Goal: Transaction & Acquisition: Purchase product/service

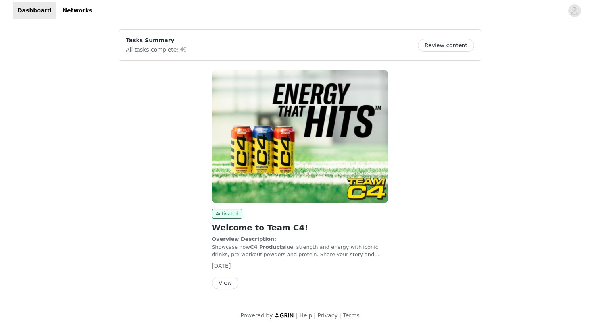
click at [264, 46] on div "Tasks Summary All tasks complete! Review content" at bounding box center [300, 45] width 349 height 18
click at [295, 40] on button "Review content" at bounding box center [446, 45] width 56 height 13
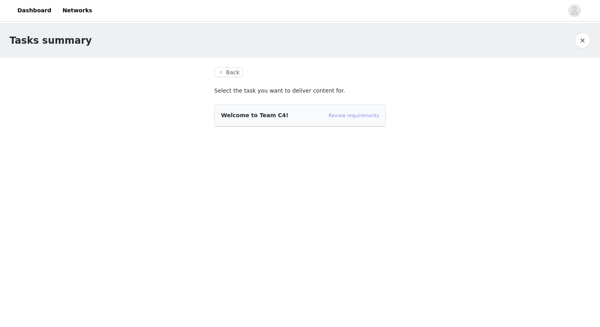
click at [295, 116] on link "Review requirements" at bounding box center [354, 116] width 50 height 6
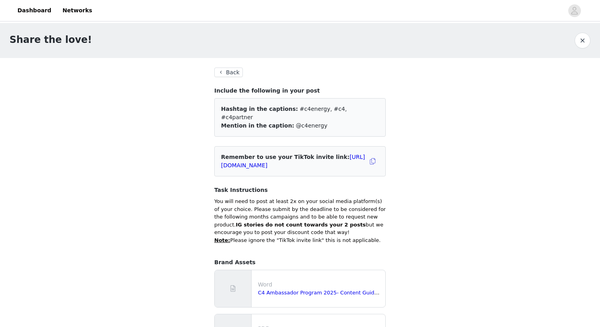
click at [233, 73] on button "Back" at bounding box center [228, 72] width 29 height 10
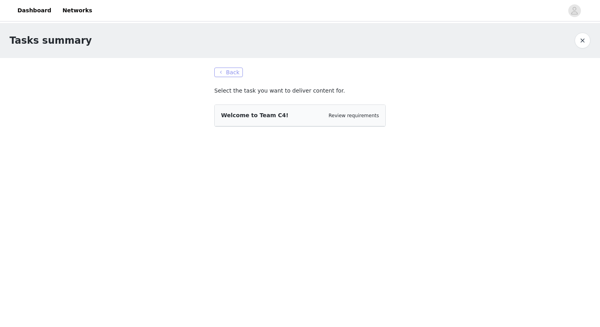
click at [233, 73] on button "Back" at bounding box center [228, 72] width 29 height 10
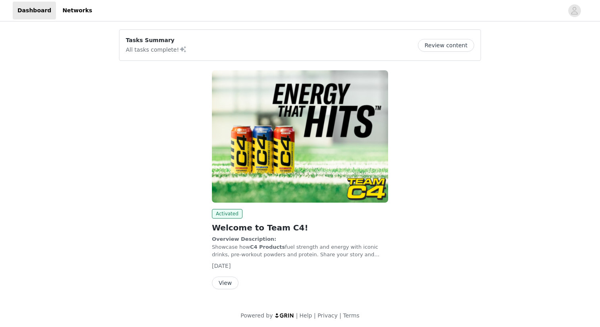
click at [231, 268] on span "[DATE]" at bounding box center [221, 265] width 19 height 6
click at [227, 278] on button "View" at bounding box center [225, 282] width 27 height 13
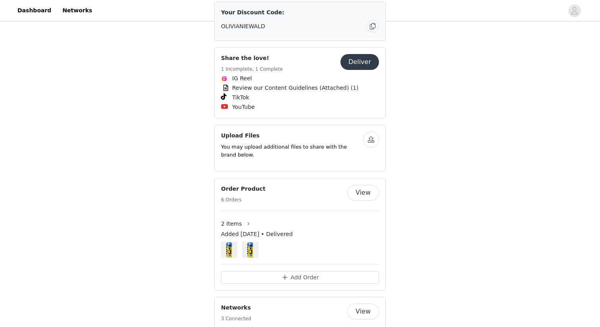
scroll to position [432, 0]
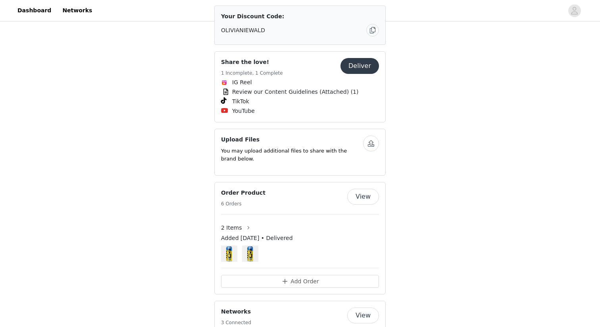
click at [289, 214] on div "2 Items Added Sep 11, 2025 • Delivered" at bounding box center [300, 237] width 158 height 47
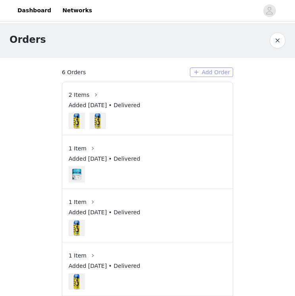
click at [205, 71] on button "Add Order" at bounding box center [211, 72] width 43 height 10
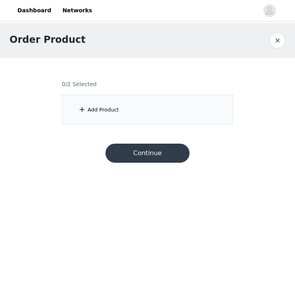
click at [127, 116] on div "Add Product" at bounding box center [147, 110] width 171 height 30
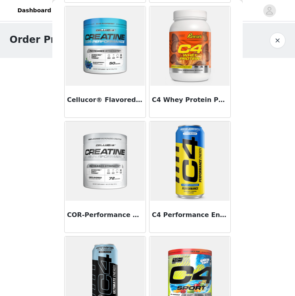
scroll to position [264, 0]
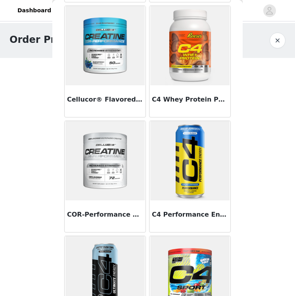
click at [171, 52] on img at bounding box center [189, 45] width 79 height 79
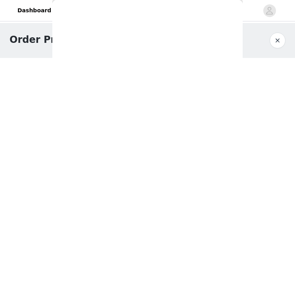
scroll to position [189, 0]
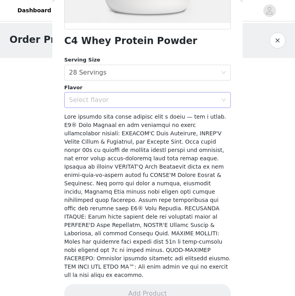
click at [132, 107] on div "Select flavor" at bounding box center [145, 99] width 152 height 15
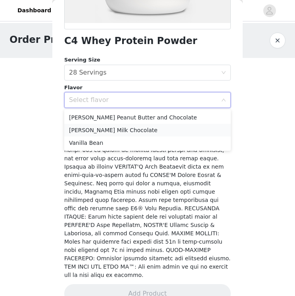
click at [122, 130] on li "HERSHEY'S Milk Chocolate" at bounding box center [147, 130] width 167 height 13
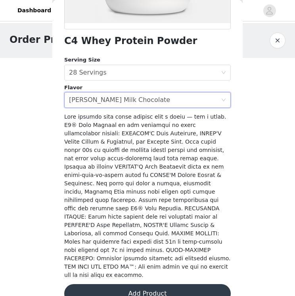
click at [107, 284] on button "Add Product" at bounding box center [147, 293] width 167 height 19
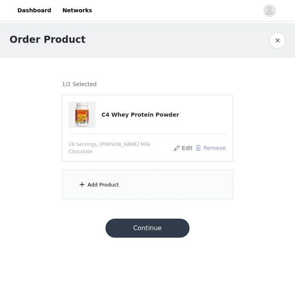
click at [201, 146] on button "Remove" at bounding box center [211, 148] width 32 height 10
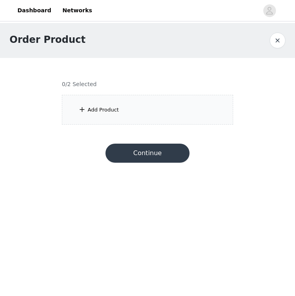
click at [149, 130] on section "0/2 Selected Add Product" at bounding box center [147, 96] width 191 height 76
click at [138, 119] on div "Add Product" at bounding box center [147, 110] width 171 height 30
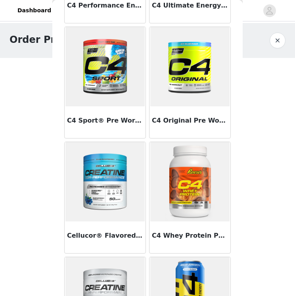
scroll to position [129, 0]
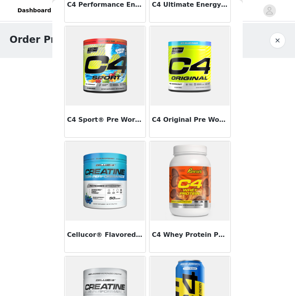
click at [177, 227] on div "C4 Whey Protein Powder" at bounding box center [190, 237] width 81 height 32
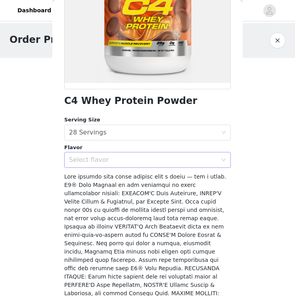
click at [133, 156] on div "Select flavor" at bounding box center [143, 160] width 148 height 8
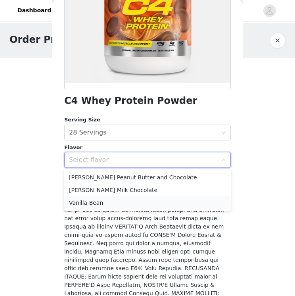
click at [107, 202] on li "Vanilla Bean" at bounding box center [147, 203] width 167 height 13
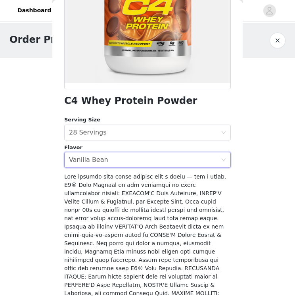
scroll to position [189, 0]
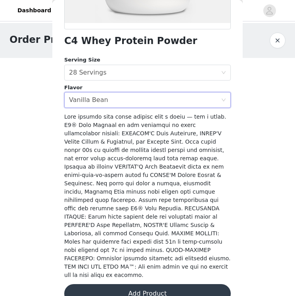
click at [119, 286] on button "Add Product" at bounding box center [147, 293] width 167 height 19
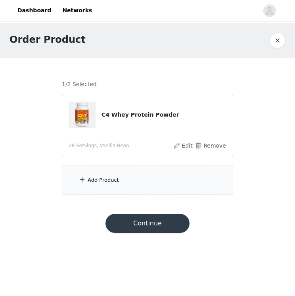
click at [129, 175] on div "Add Product" at bounding box center [147, 180] width 171 height 30
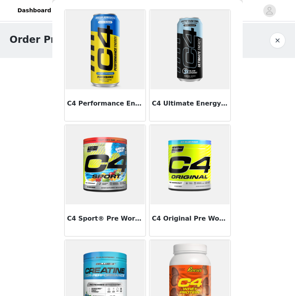
scroll to position [23, 0]
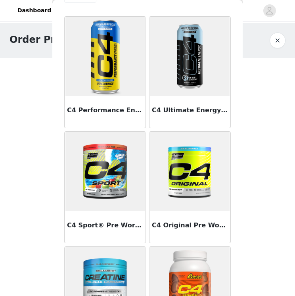
click at [107, 81] on img at bounding box center [105, 56] width 79 height 79
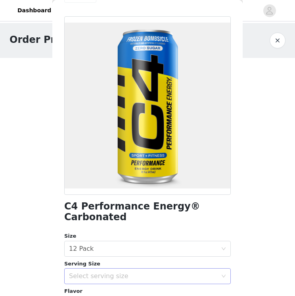
click at [89, 272] on div "Select serving size" at bounding box center [143, 276] width 148 height 8
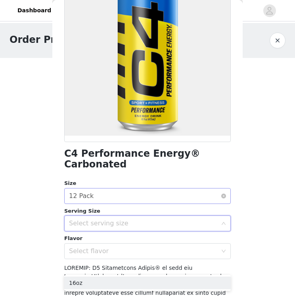
scroll to position [77, 0]
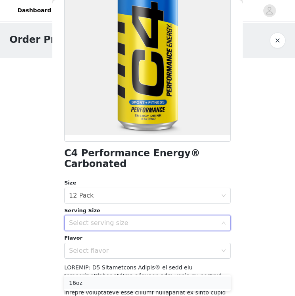
click at [89, 283] on li "16oz" at bounding box center [147, 283] width 167 height 13
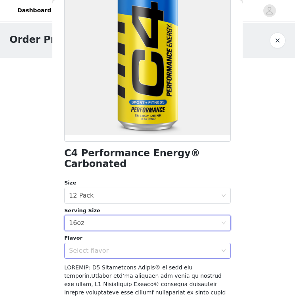
click at [88, 247] on div "Select flavor" at bounding box center [143, 251] width 148 height 8
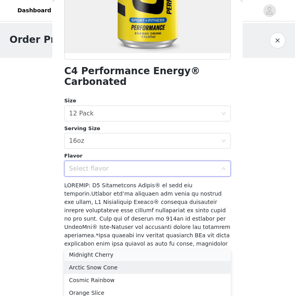
scroll to position [14, 0]
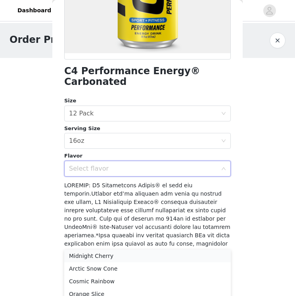
click at [99, 256] on li "Midnight Cherry" at bounding box center [147, 256] width 167 height 13
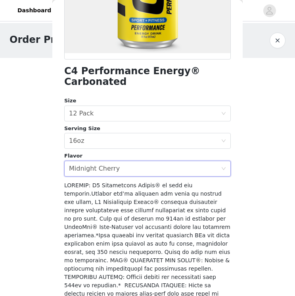
scroll to position [233, 0]
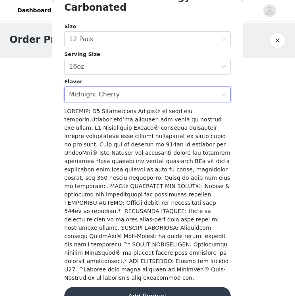
click at [121, 287] on button "Add Product" at bounding box center [147, 296] width 167 height 19
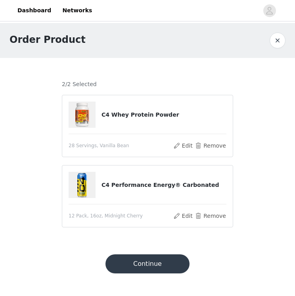
click at [132, 264] on button "Continue" at bounding box center [148, 263] width 84 height 19
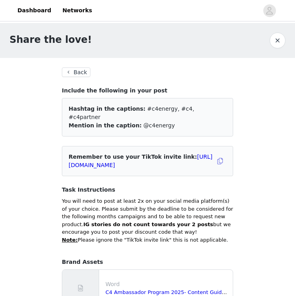
click at [76, 72] on button "Back" at bounding box center [76, 72] width 29 height 10
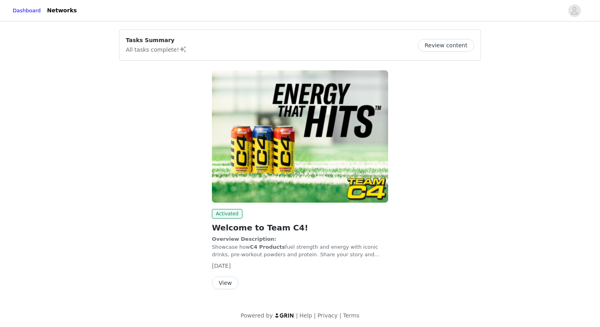
click at [295, 43] on button "Review content" at bounding box center [446, 45] width 56 height 13
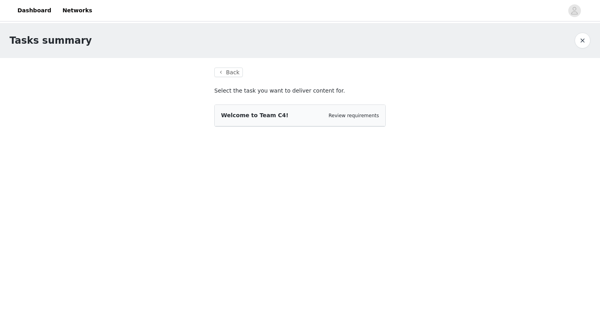
click at [258, 107] on div "Welcome to Team C4! Review requirements" at bounding box center [300, 115] width 171 height 21
click at [227, 69] on button "Back" at bounding box center [228, 72] width 29 height 10
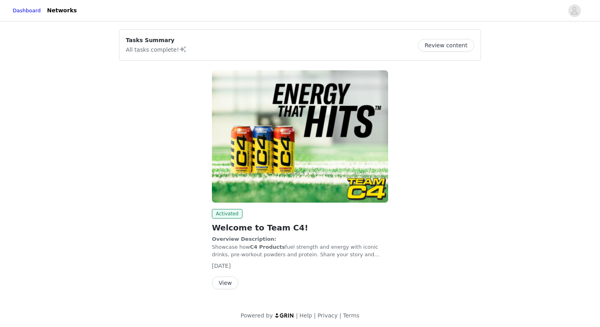
click at [226, 287] on button "View" at bounding box center [225, 282] width 27 height 13
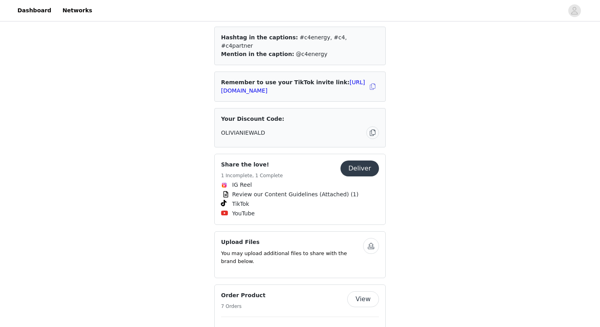
scroll to position [332, 0]
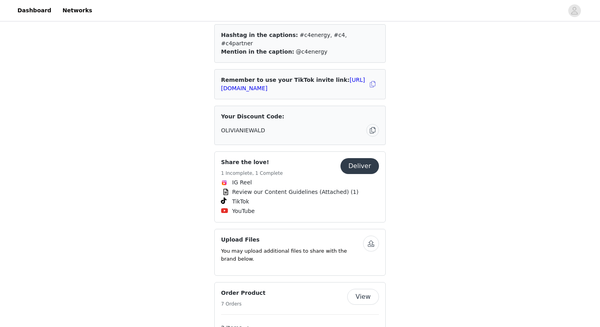
click at [256, 289] on h4 "Order Product" at bounding box center [243, 293] width 44 height 8
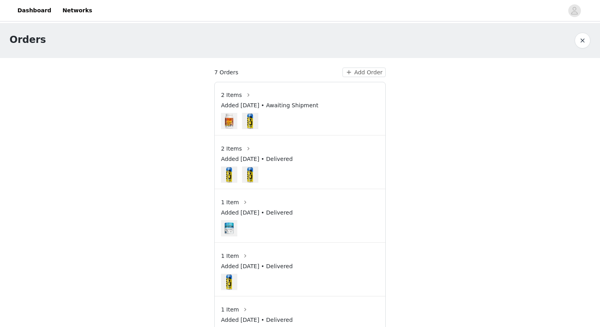
scroll to position [19, 0]
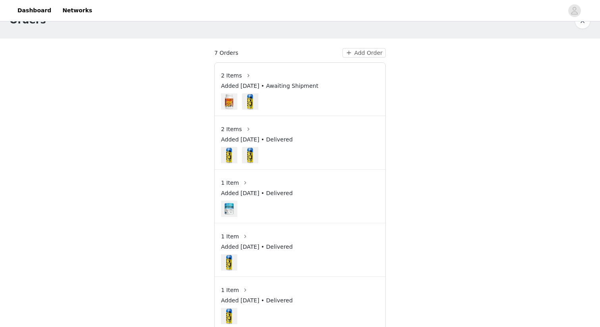
click at [289, 190] on span "Added Aug 24, 2025 • Delivered" at bounding box center [257, 193] width 72 height 8
click at [276, 136] on span "Added Sep 11, 2025 • Delivered" at bounding box center [257, 139] width 72 height 8
click at [287, 203] on div at bounding box center [300, 208] width 158 height 16
click at [243, 126] on button "button" at bounding box center [248, 129] width 13 height 13
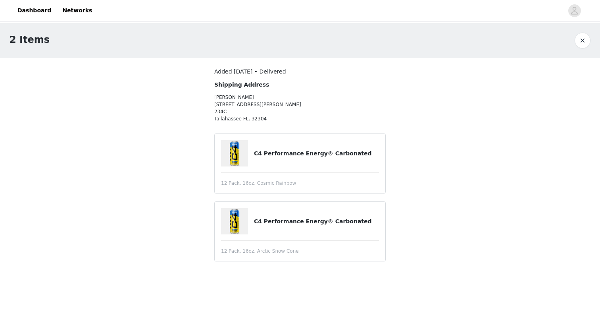
click at [249, 185] on span "12 Pack, 16oz, Cosmic Rainbow" at bounding box center [258, 182] width 75 height 7
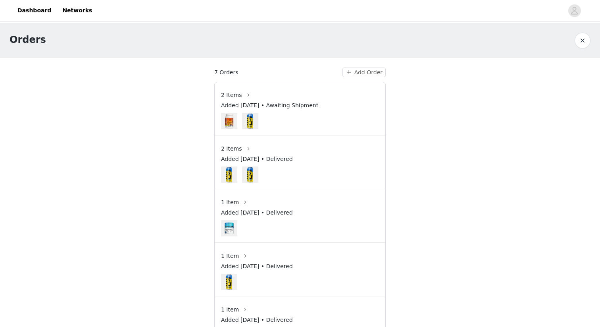
click at [273, 100] on div "2 Items" at bounding box center [300, 95] width 158 height 13
click at [23, 12] on link "Dashboard" at bounding box center [34, 11] width 43 height 18
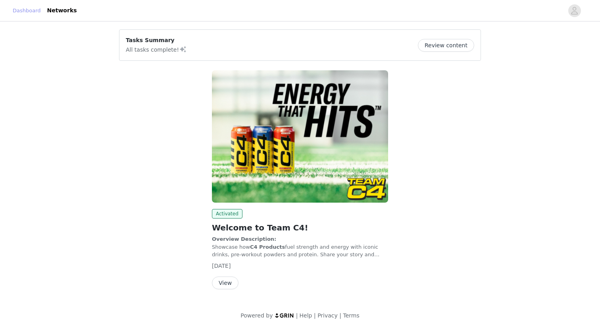
scroll to position [2, 0]
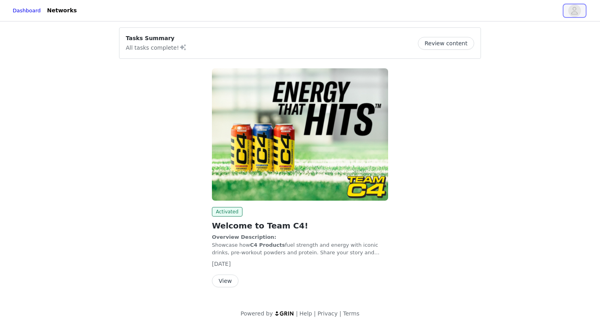
click at [295, 7] on button "button" at bounding box center [575, 10] width 22 height 13
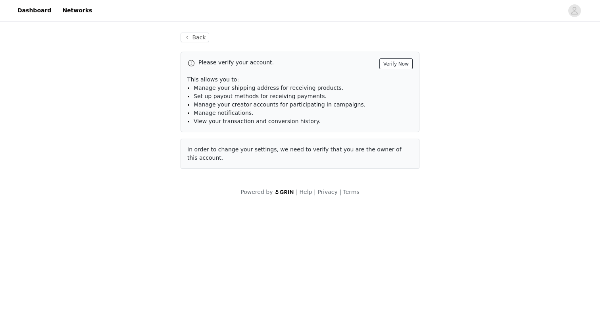
click at [295, 65] on button "Verify Now" at bounding box center [396, 63] width 33 height 11
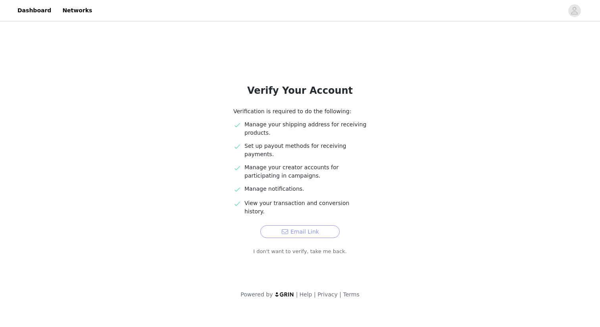
click at [284, 225] on button "Email Link" at bounding box center [299, 231] width 79 height 13
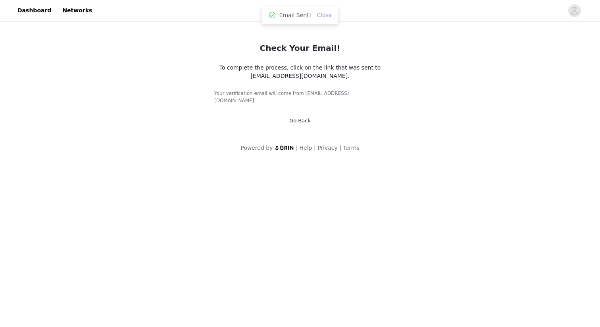
click at [295, 15] on link "Close" at bounding box center [324, 15] width 15 height 6
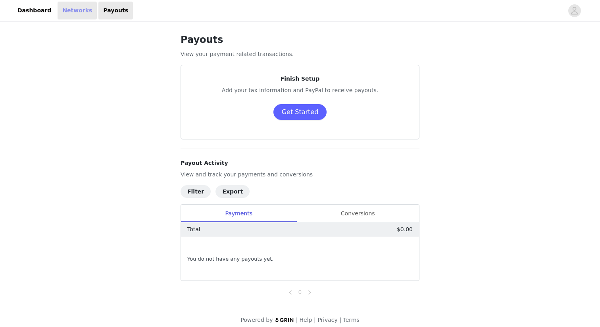
click at [75, 7] on link "Networks" at bounding box center [77, 11] width 39 height 18
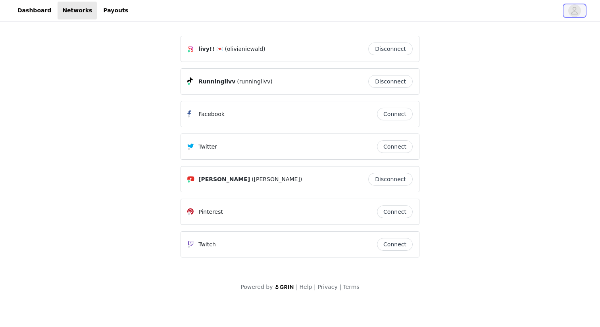
click at [295, 11] on icon "avatar" at bounding box center [575, 10] width 8 height 13
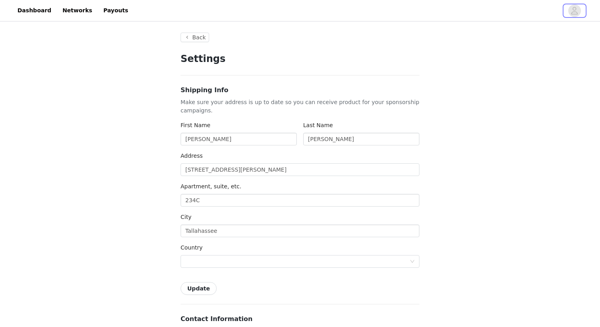
type input "+1 (United States)"
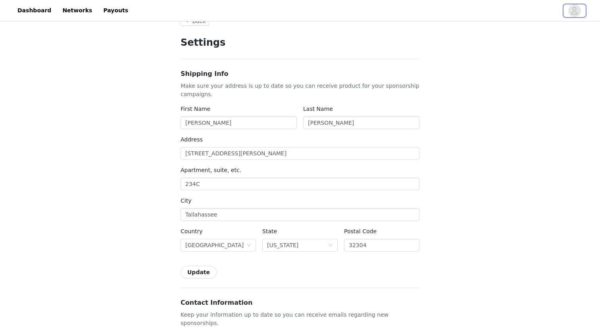
scroll to position [27, 0]
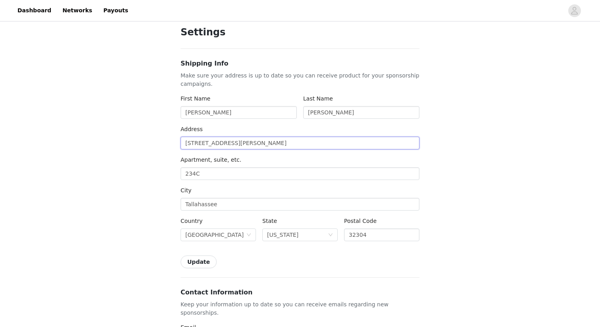
click at [247, 141] on input "446 Conradi Street" at bounding box center [300, 143] width 239 height 13
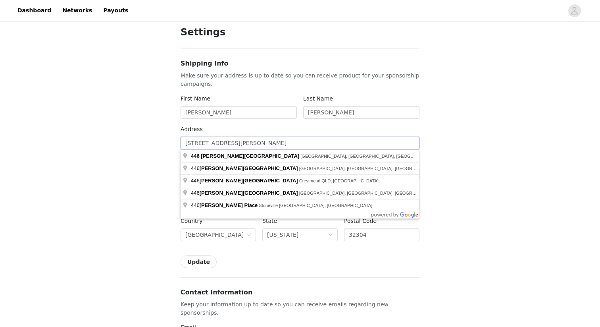
drag, startPoint x: 247, startPoint y: 141, endPoint x: 178, endPoint y: 141, distance: 68.7
type input "1"
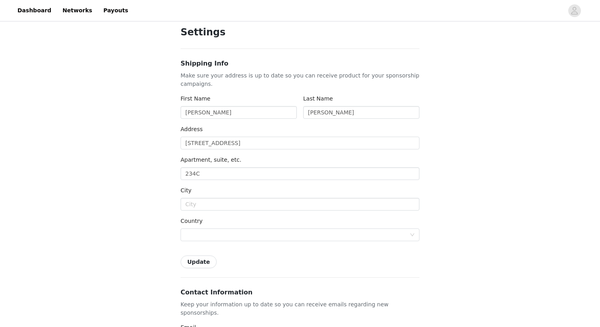
type input "1600 W Call St"
type input "Tallahassee"
click at [206, 176] on input "234C" at bounding box center [300, 173] width 239 height 13
type input "2"
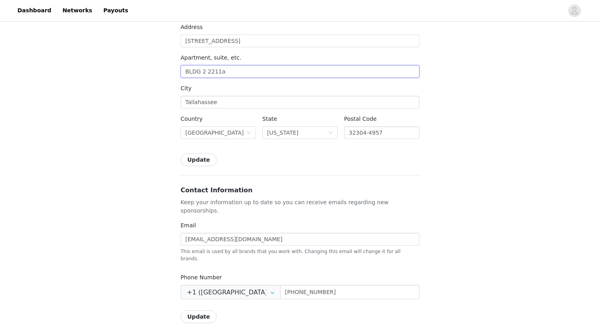
scroll to position [132, 0]
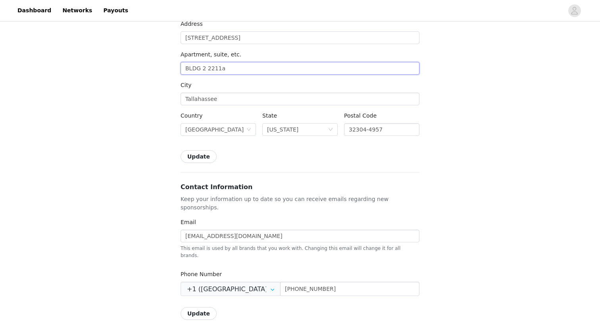
type input "BLDG 2 2211a"
click at [206, 153] on button "Update" at bounding box center [199, 156] width 36 height 13
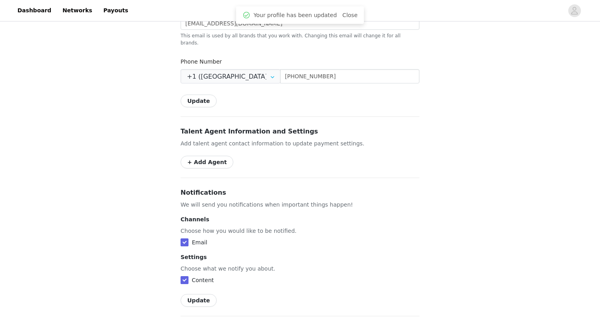
scroll to position [422, 0]
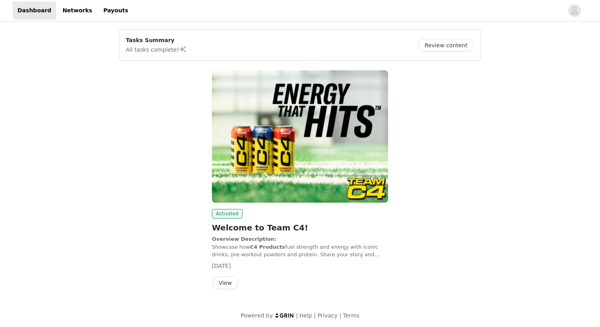
click at [293, 120] on img at bounding box center [300, 136] width 176 height 132
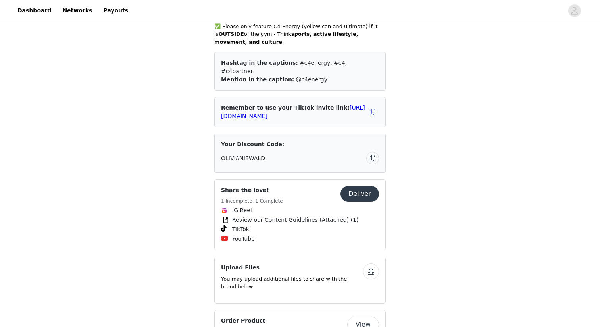
scroll to position [305, 0]
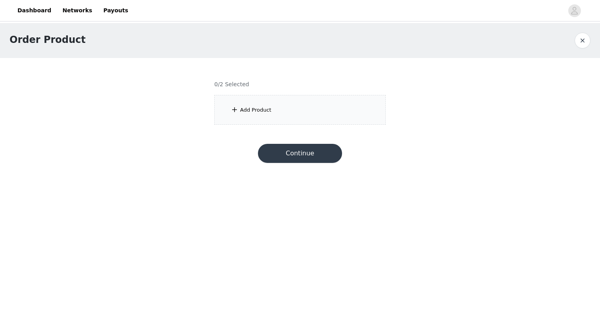
click at [276, 112] on div "Add Product" at bounding box center [299, 110] width 171 height 30
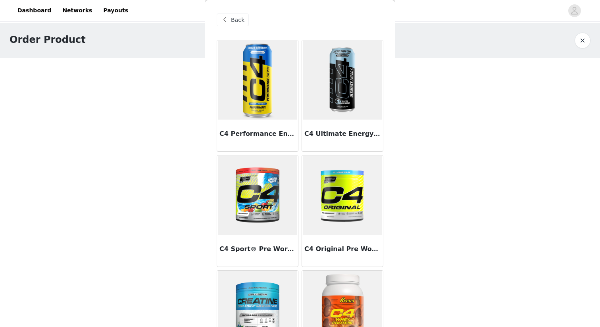
click at [272, 100] on img at bounding box center [257, 79] width 79 height 79
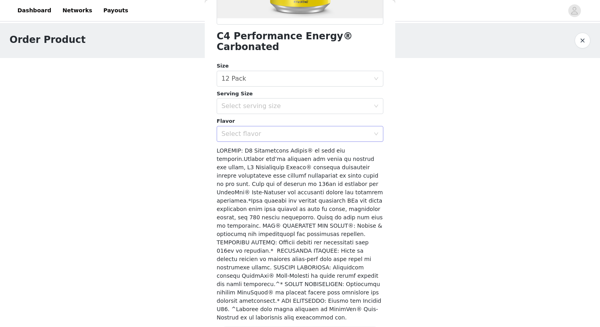
scroll to position [202, 0]
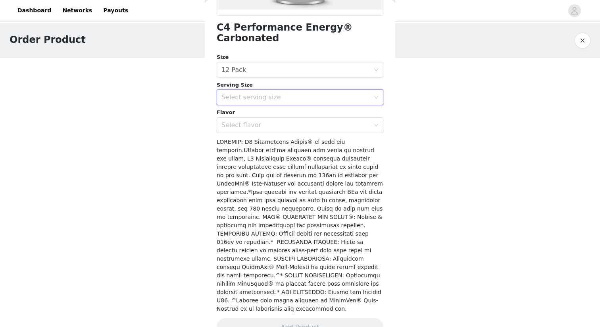
click at [272, 90] on div "Select serving size" at bounding box center [298, 97] width 152 height 15
click at [253, 101] on li "16oz" at bounding box center [300, 104] width 167 height 13
click at [245, 121] on div "Select flavor" at bounding box center [296, 125] width 148 height 8
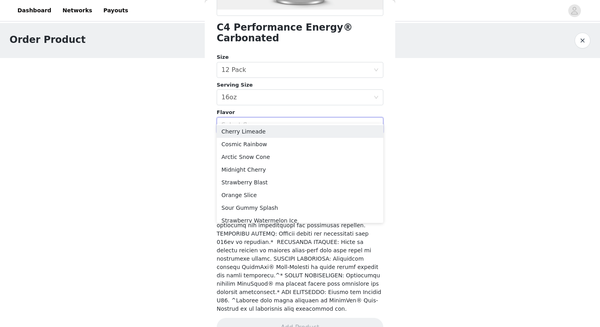
click at [268, 53] on div "Size" at bounding box center [300, 57] width 167 height 8
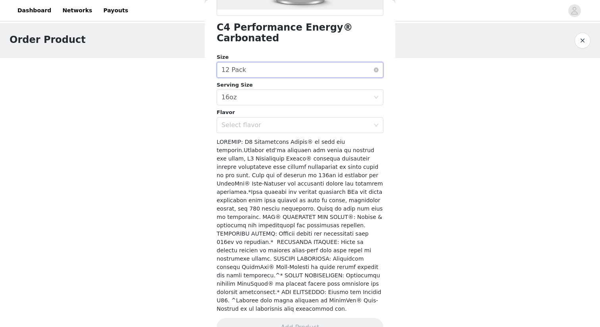
click at [268, 62] on div "Select size 12 Pack" at bounding box center [298, 69] width 152 height 15
click at [249, 121] on div "Select flavor" at bounding box center [296, 125] width 148 height 8
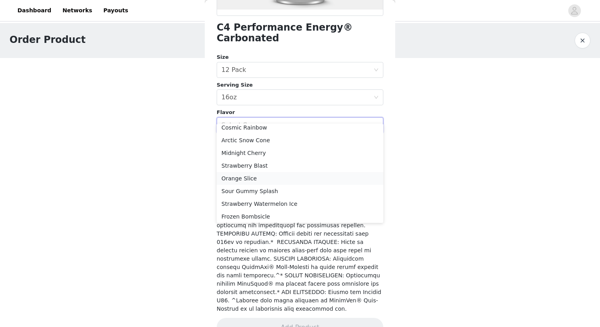
scroll to position [31, 0]
click at [257, 203] on li "Frozen Bombsicle" at bounding box center [300, 202] width 167 height 13
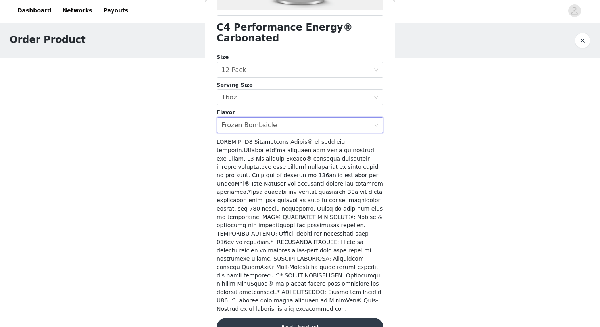
click at [259, 296] on button "Add Product" at bounding box center [300, 327] width 167 height 19
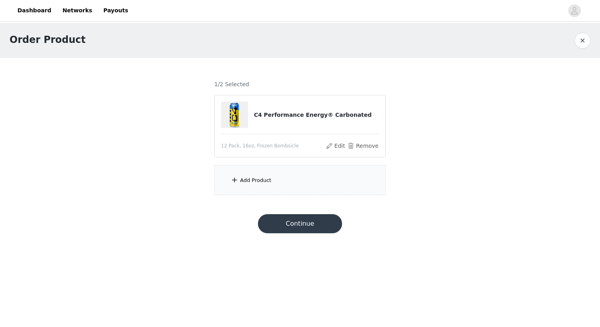
click at [274, 180] on div "Add Product" at bounding box center [299, 180] width 171 height 30
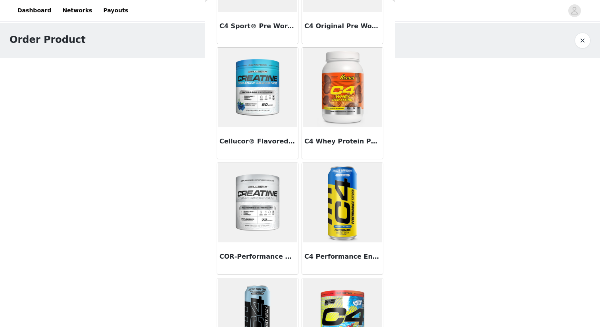
scroll to position [221, 0]
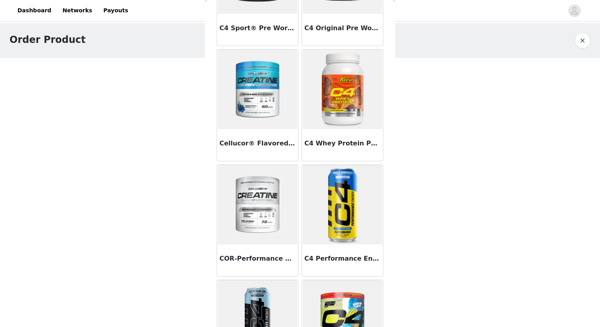
click at [272, 106] on img at bounding box center [257, 89] width 79 height 79
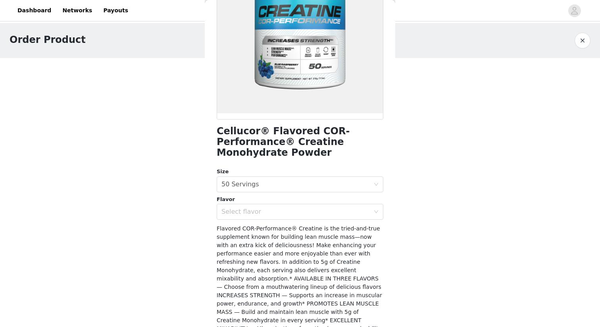
scroll to position [98, 0]
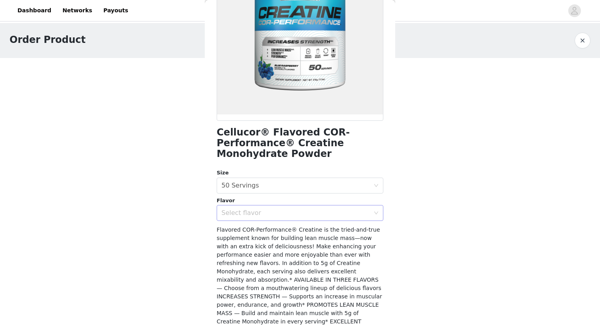
click at [267, 214] on div "Select flavor" at bounding box center [296, 213] width 148 height 8
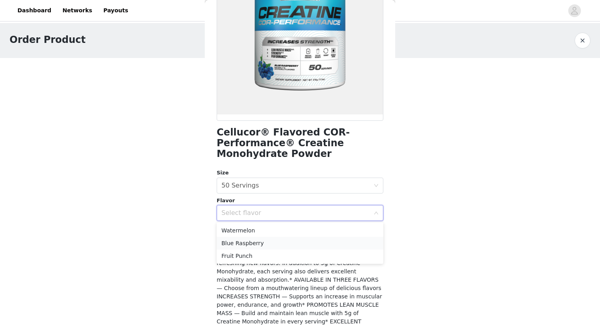
click at [258, 241] on li "Blue Raspberry" at bounding box center [300, 243] width 167 height 13
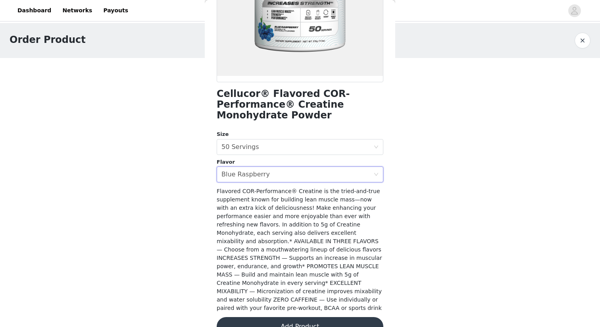
scroll to position [146, 0]
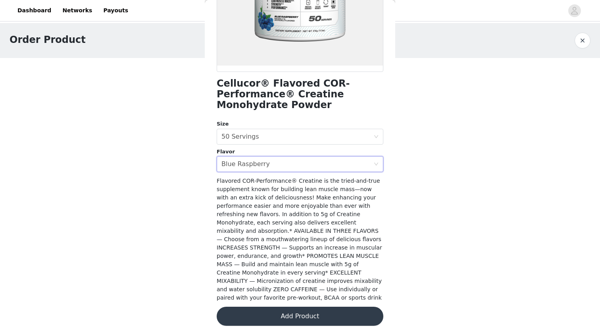
click at [258, 296] on button "Add Product" at bounding box center [300, 315] width 167 height 19
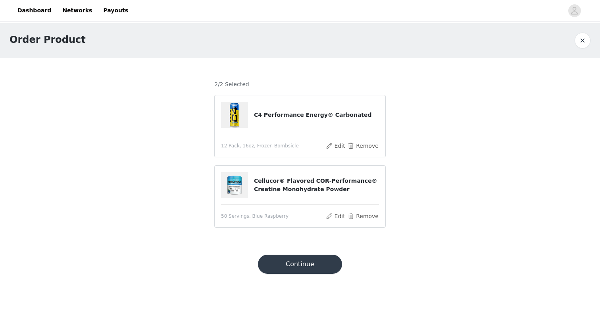
click at [289, 257] on button "Continue" at bounding box center [300, 263] width 84 height 19
